Goal: Task Accomplishment & Management: Manage account settings

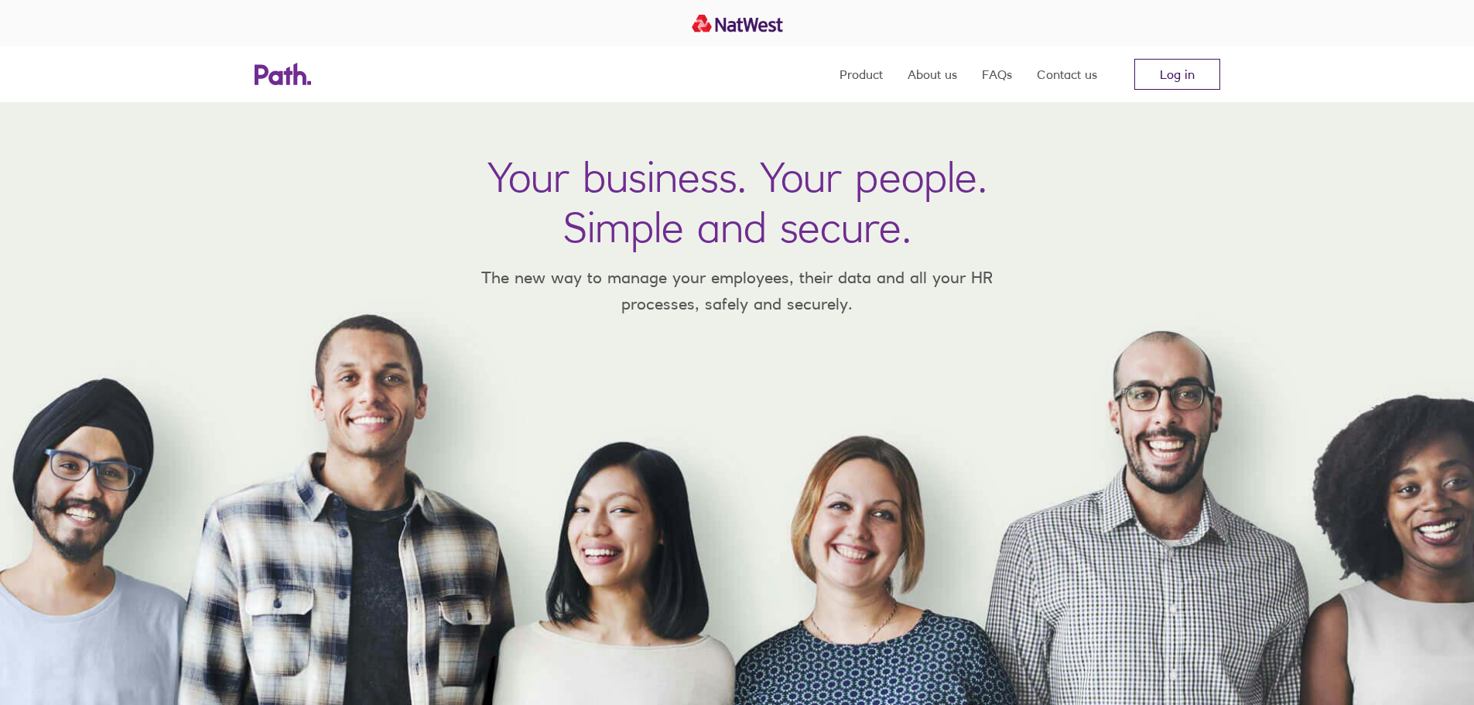
click at [1142, 64] on link "Log in" at bounding box center [1178, 74] width 86 height 31
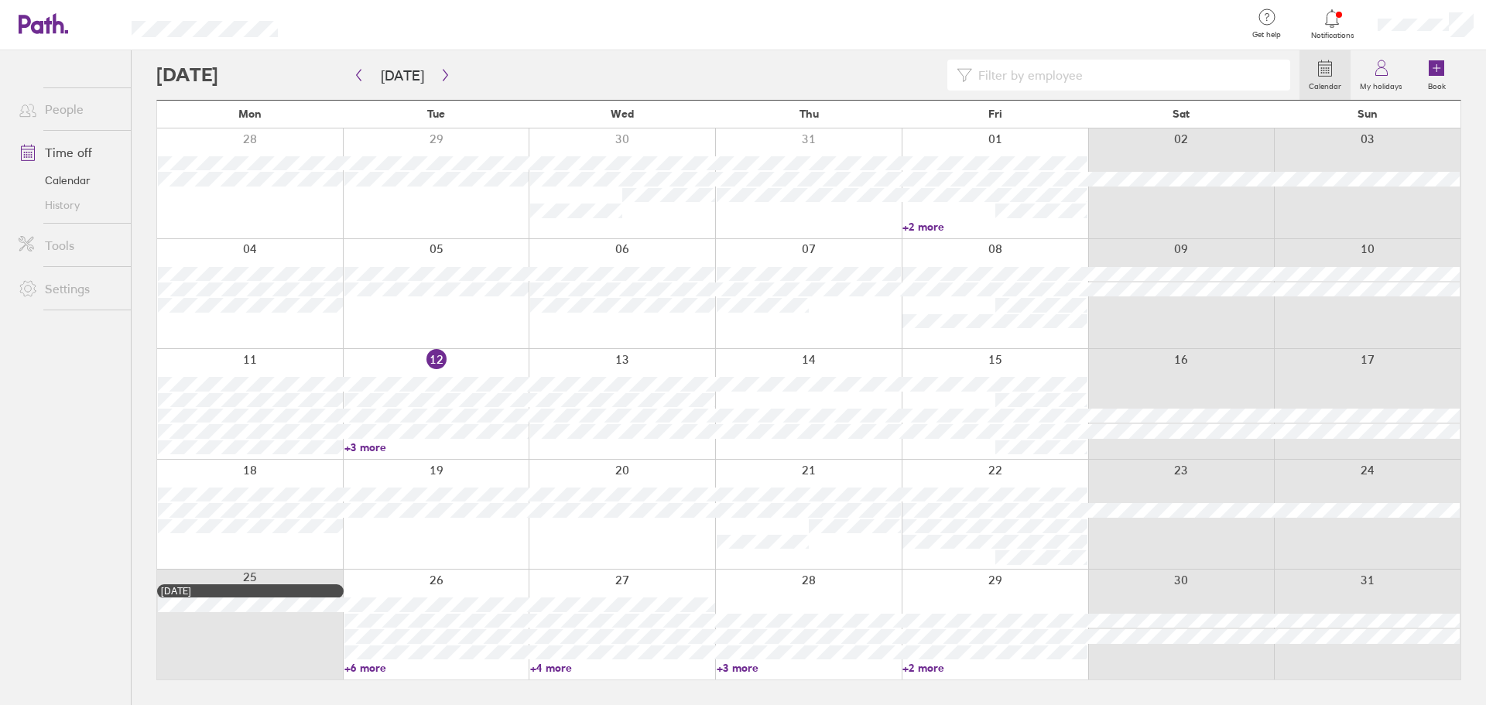
click at [282, 474] on div at bounding box center [250, 515] width 186 height 110
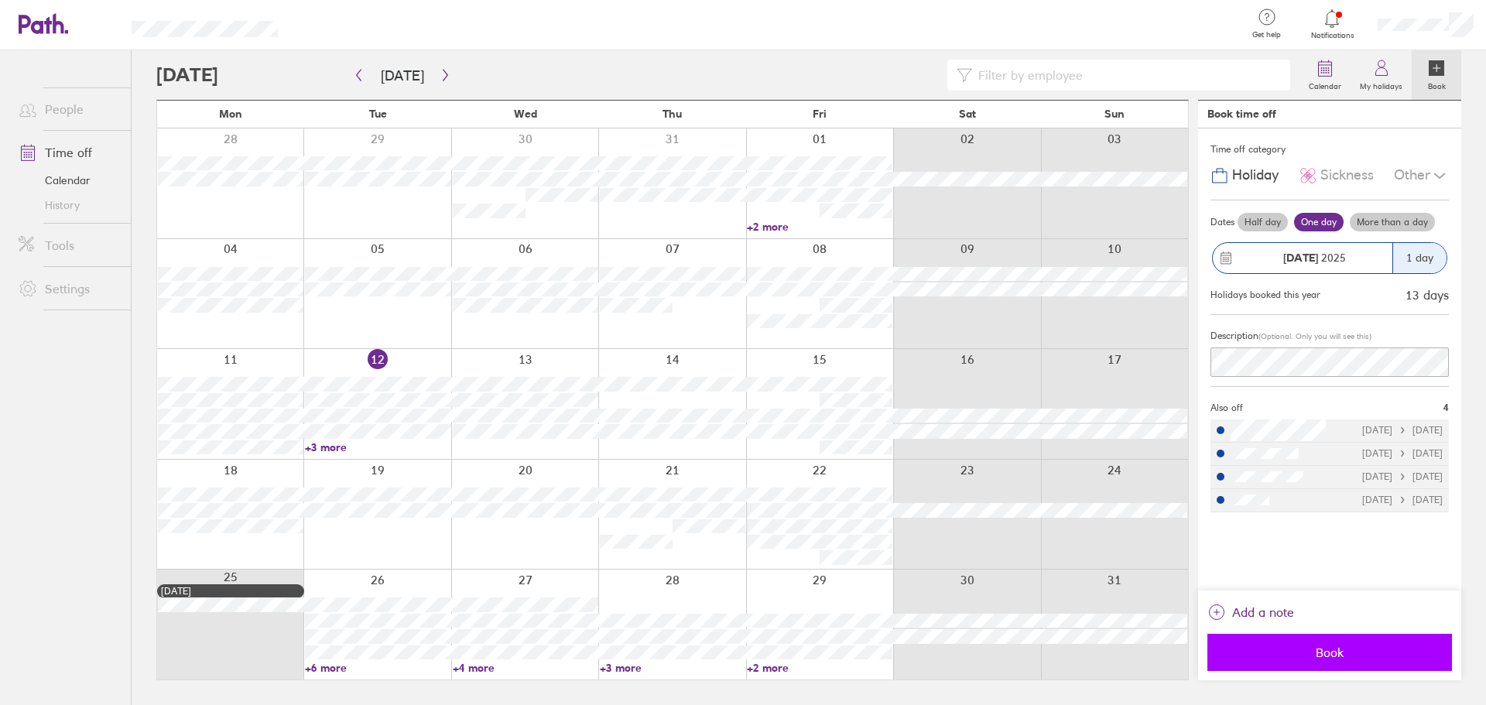
click at [1347, 666] on button "Book" at bounding box center [1329, 652] width 245 height 37
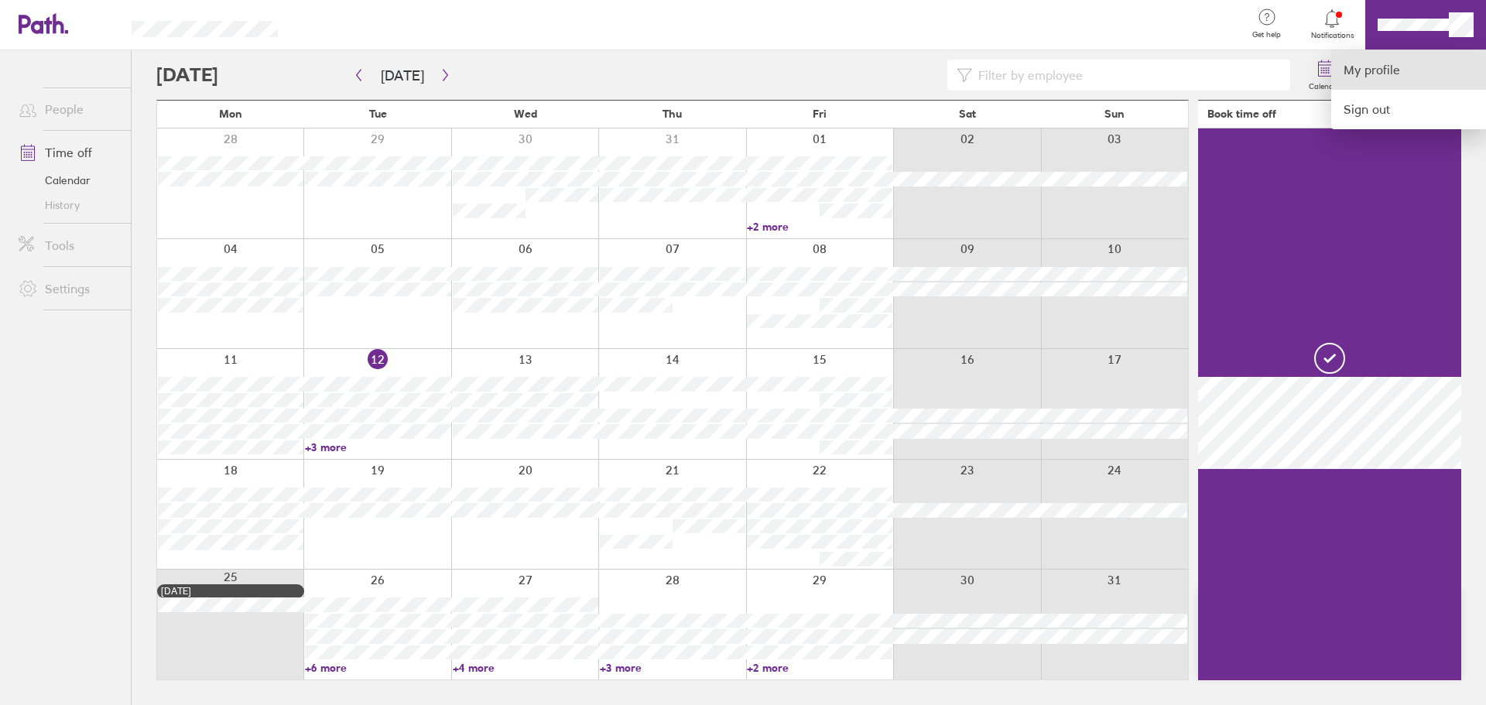
click at [1350, 80] on link "My profile" at bounding box center [1408, 69] width 155 height 39
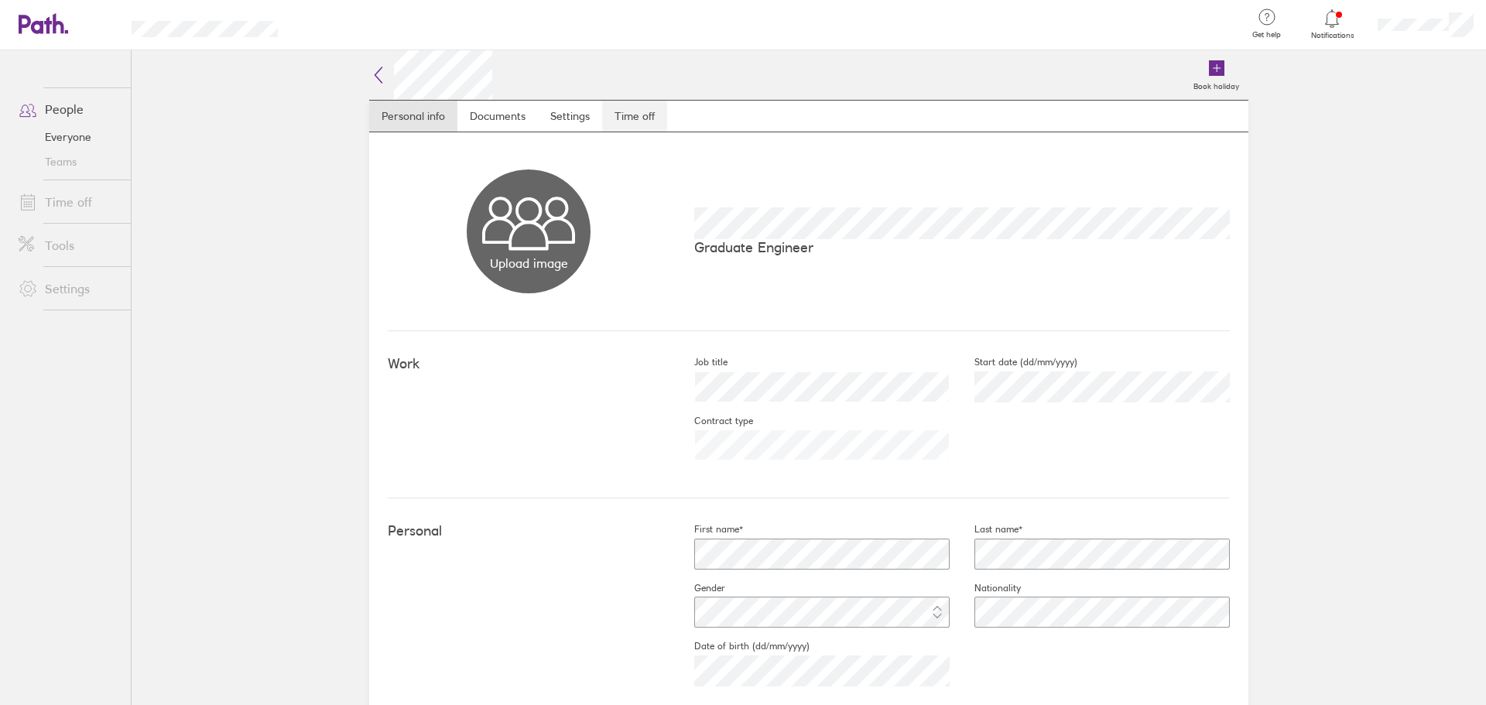
click at [638, 111] on link "Time off" at bounding box center [634, 116] width 65 height 31
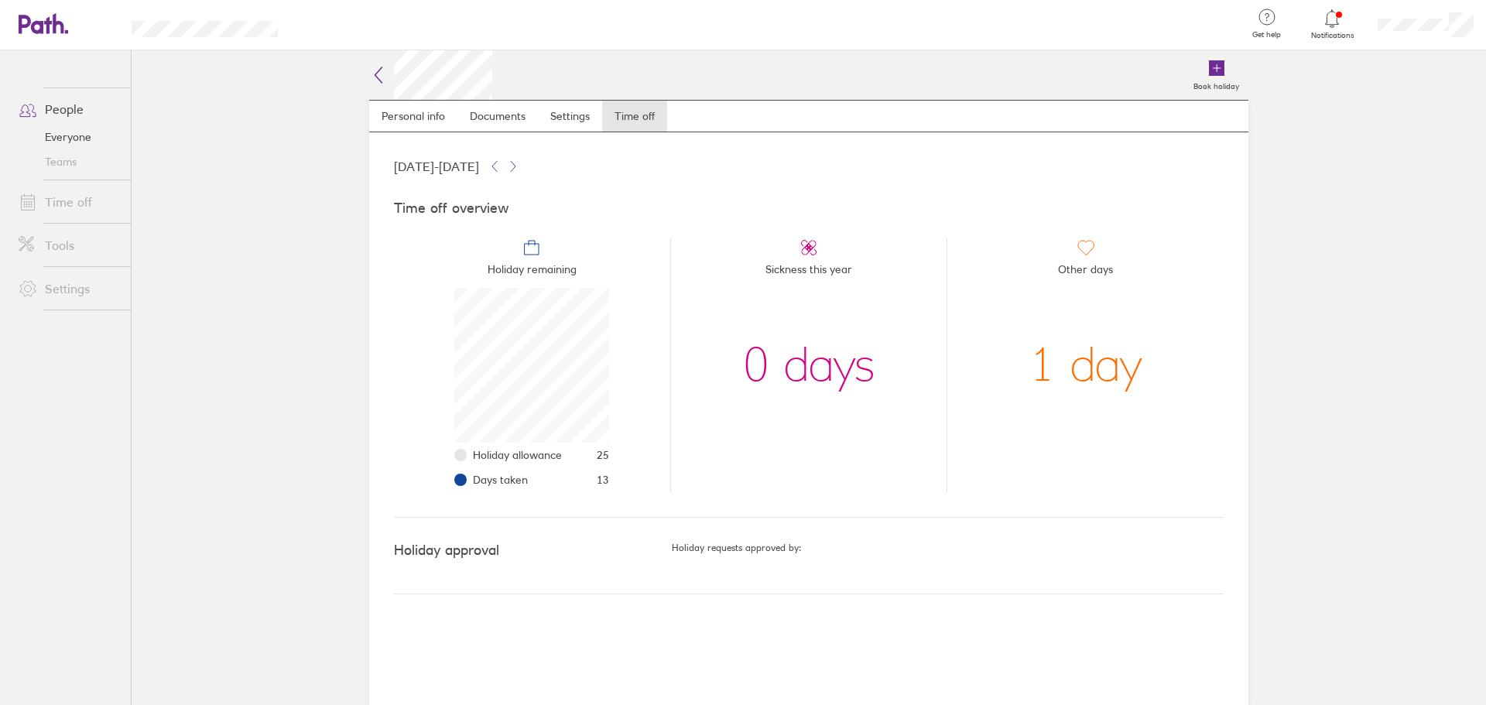
scroll to position [155, 155]
